Goal: Task Accomplishment & Management: Use online tool/utility

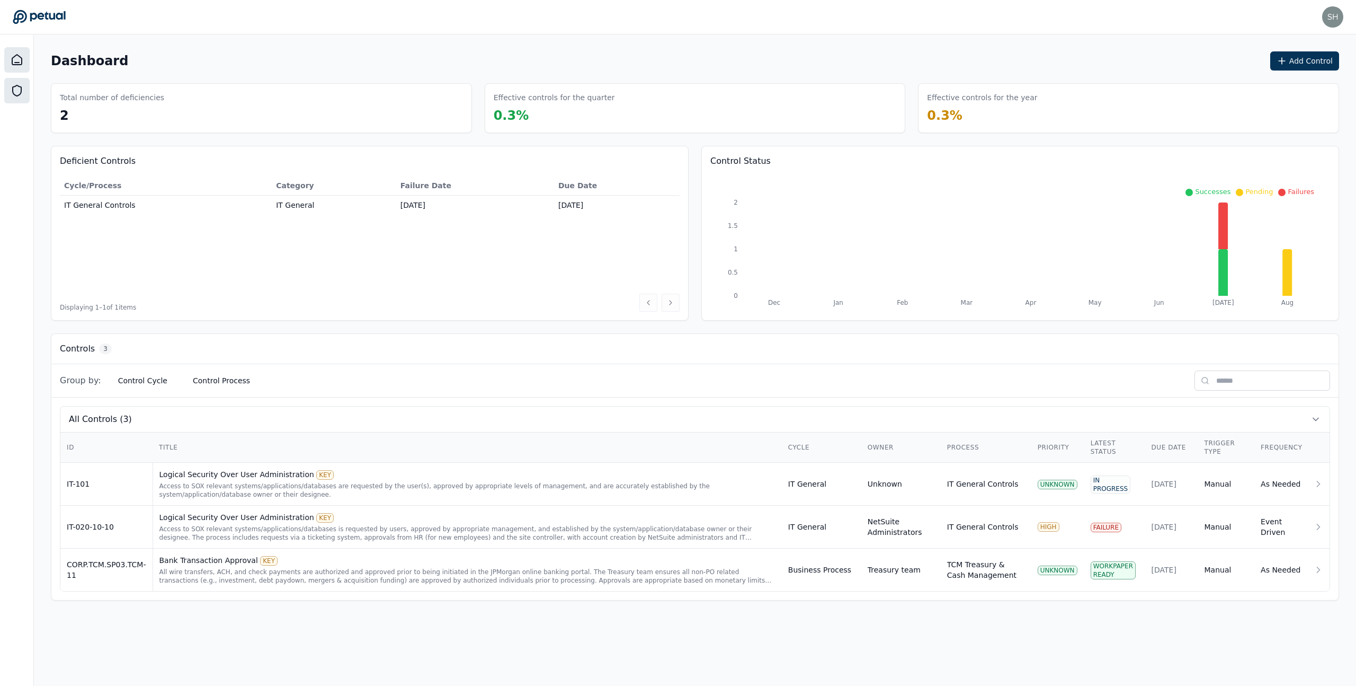
click at [17, 93] on icon at bounding box center [17, 90] width 13 height 13
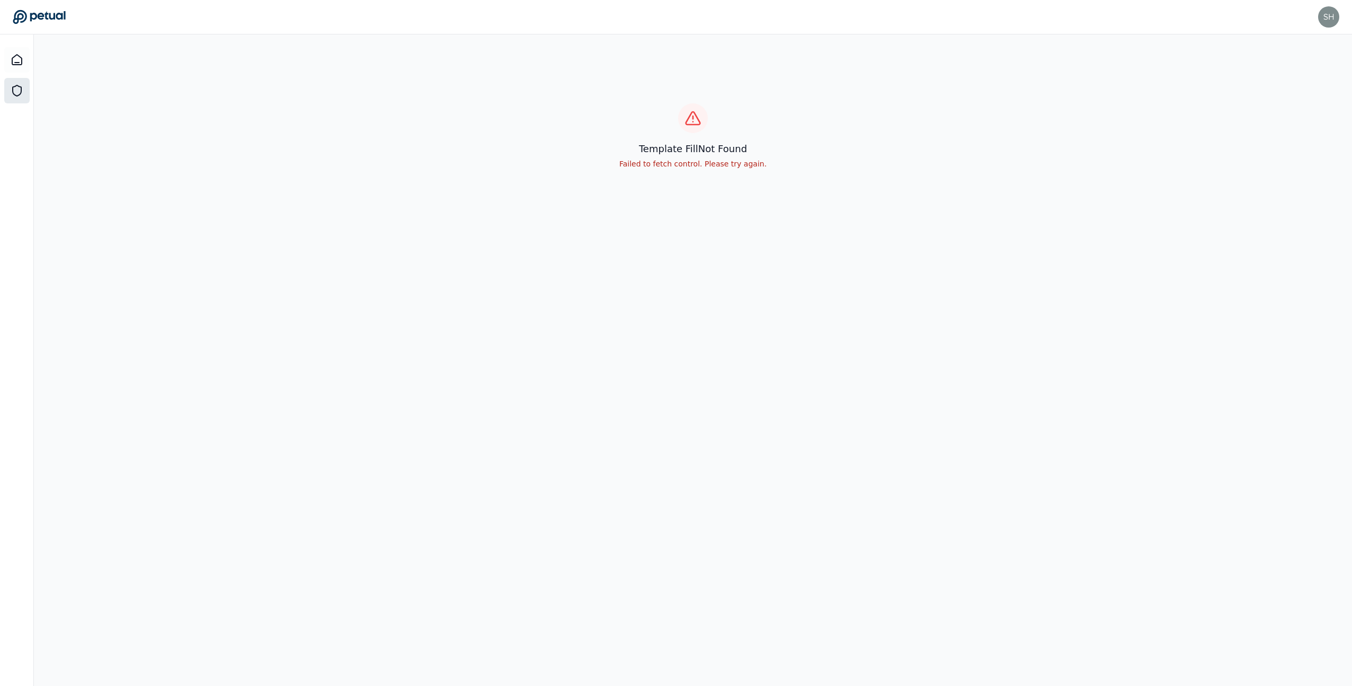
click at [17, 93] on icon at bounding box center [17, 90] width 13 height 13
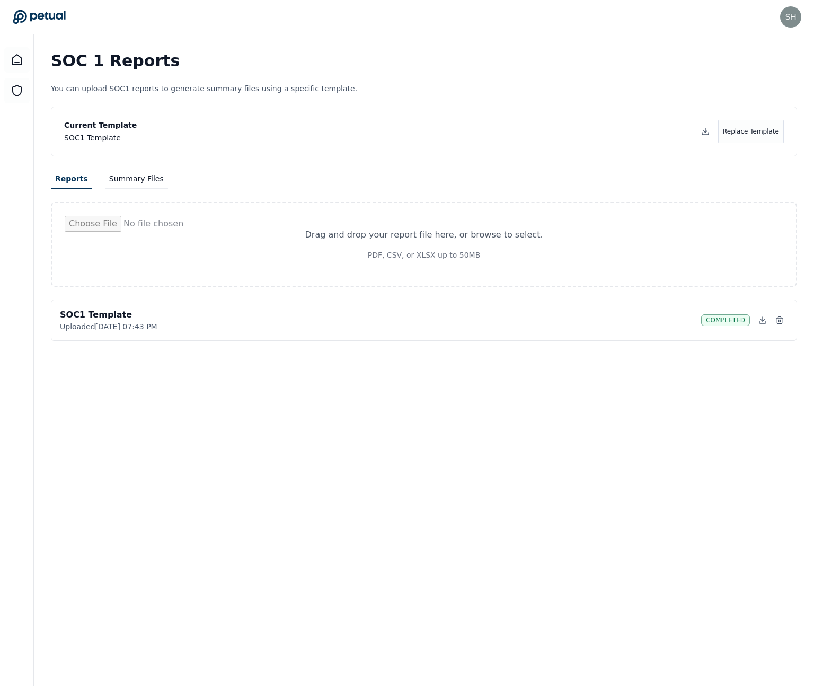
click at [135, 183] on button "Summary Files" at bounding box center [136, 179] width 63 height 20
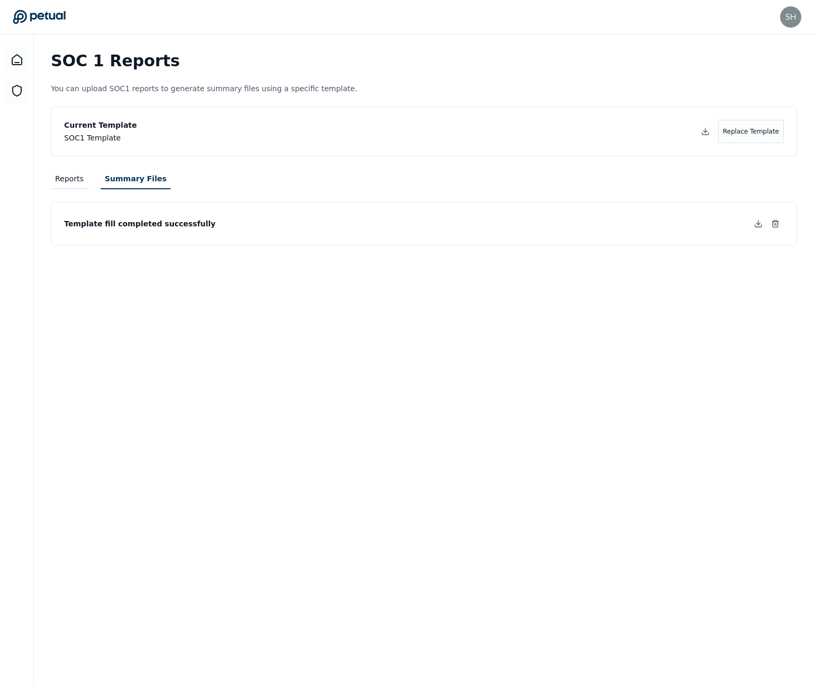
click at [61, 178] on button "Reports" at bounding box center [69, 179] width 37 height 20
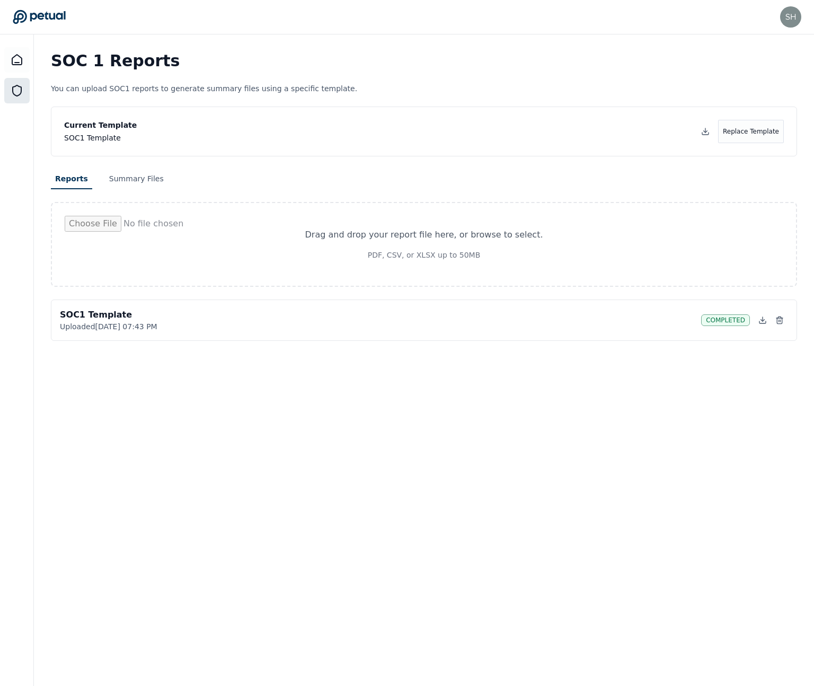
click at [21, 87] on icon at bounding box center [17, 90] width 8 height 11
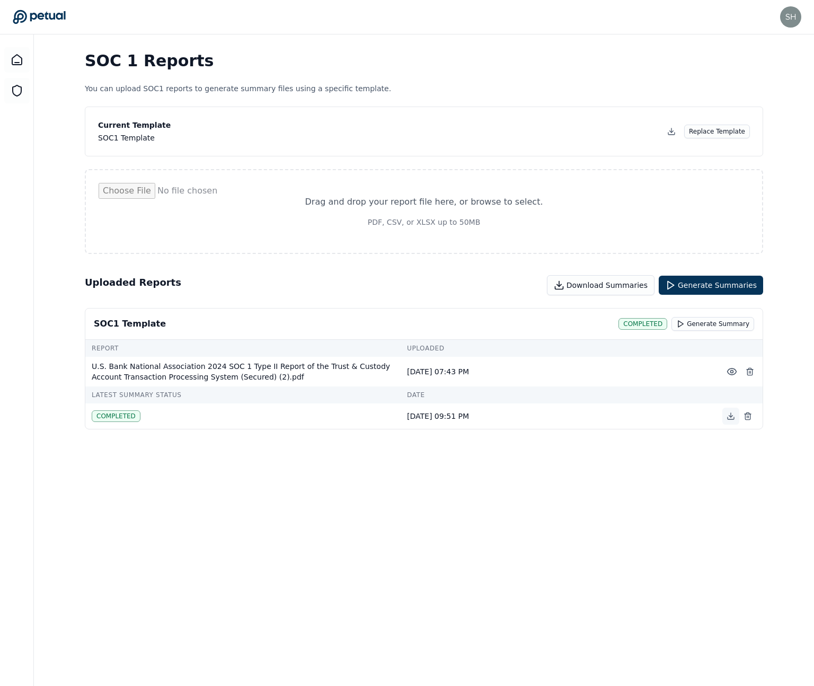
click at [728, 419] on icon at bounding box center [730, 416] width 8 height 8
click at [626, 292] on button "Download Summaries" at bounding box center [601, 285] width 108 height 20
click at [735, 367] on icon at bounding box center [731, 371] width 11 height 11
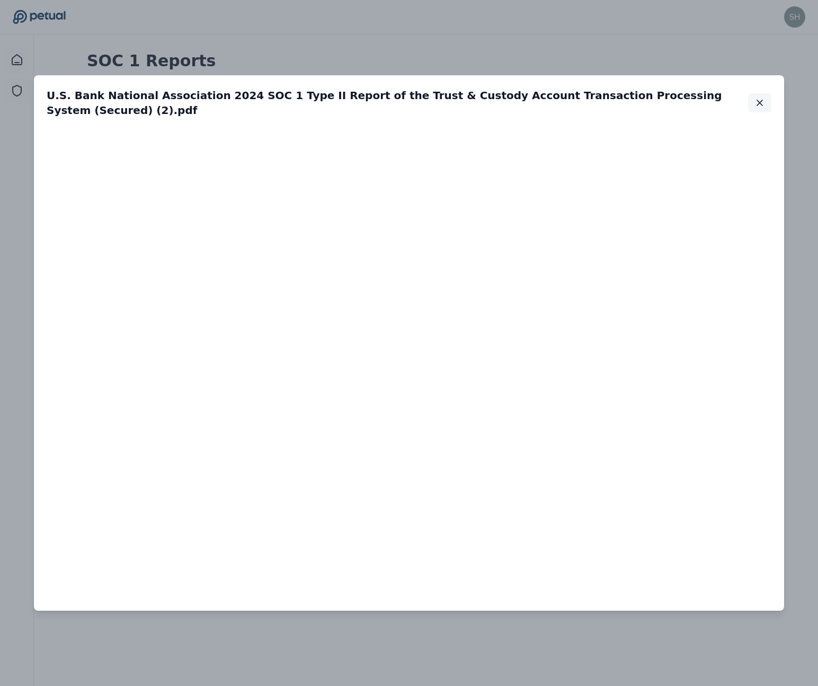
click at [754, 103] on icon "button" at bounding box center [759, 102] width 11 height 11
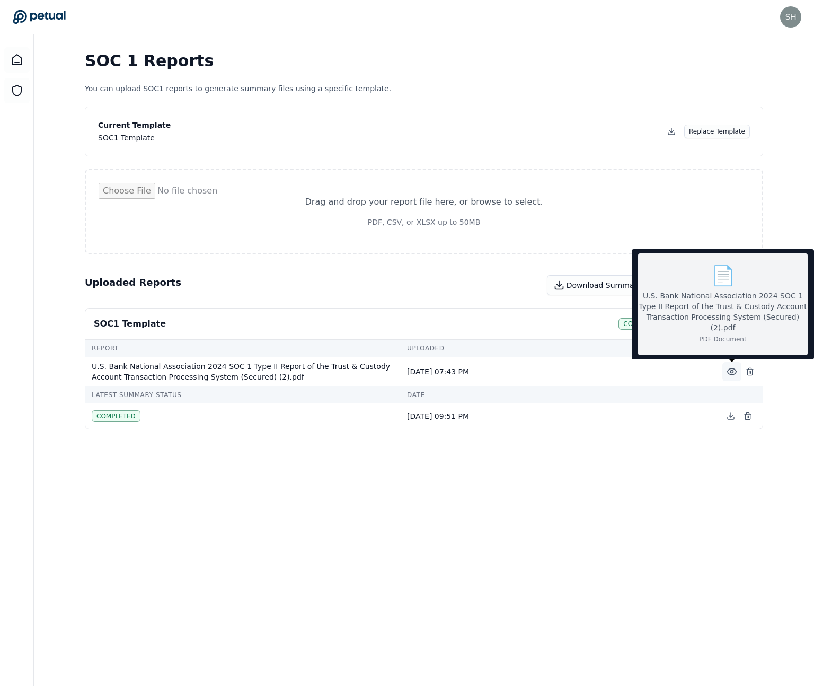
click at [731, 370] on circle at bounding box center [732, 371] width 3 height 3
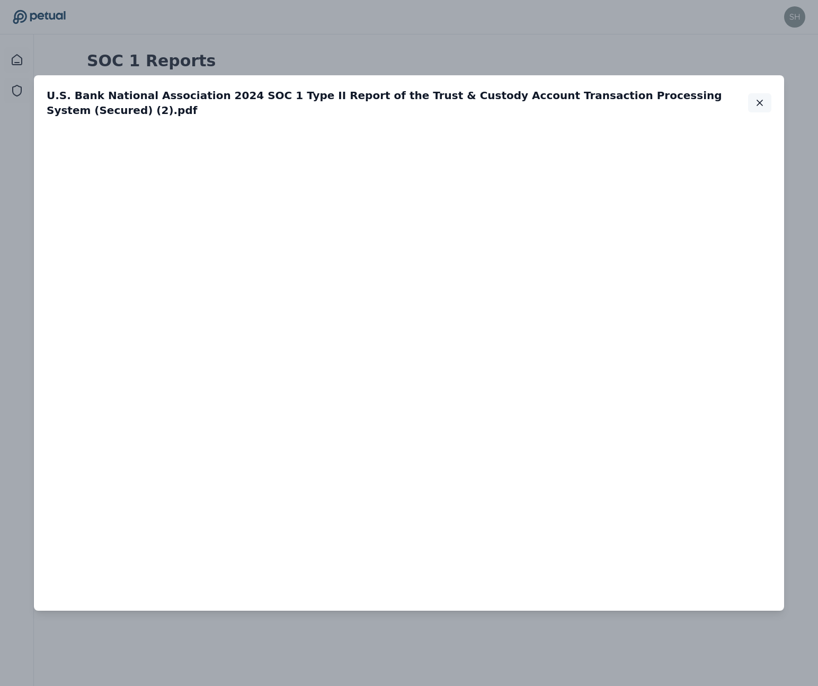
click at [757, 104] on icon "button" at bounding box center [759, 102] width 5 height 5
